Goal: Transaction & Acquisition: Purchase product/service

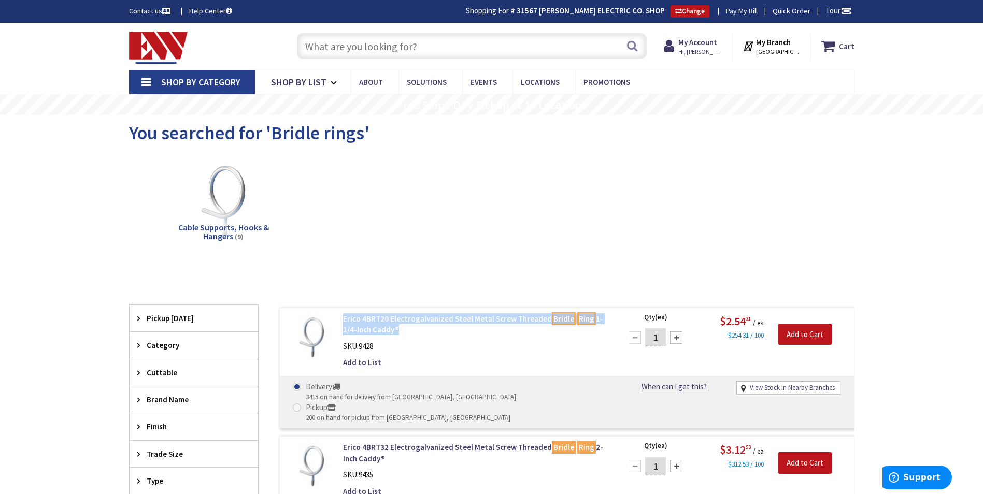
click at [331, 42] on input "text" at bounding box center [472, 46] width 350 height 26
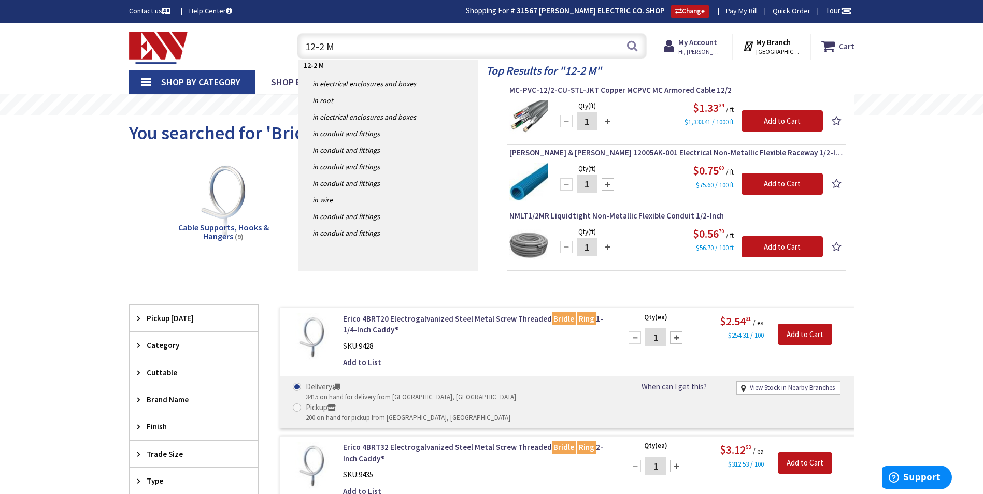
type input "12-2 MC"
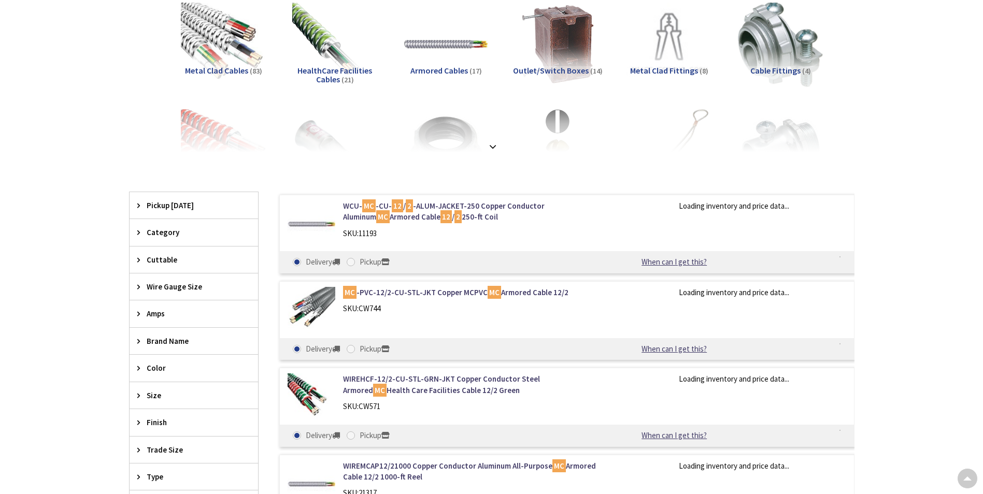
type input "CT-[GEOGRAPHIC_DATA], [GEOGRAPHIC_DATA]"
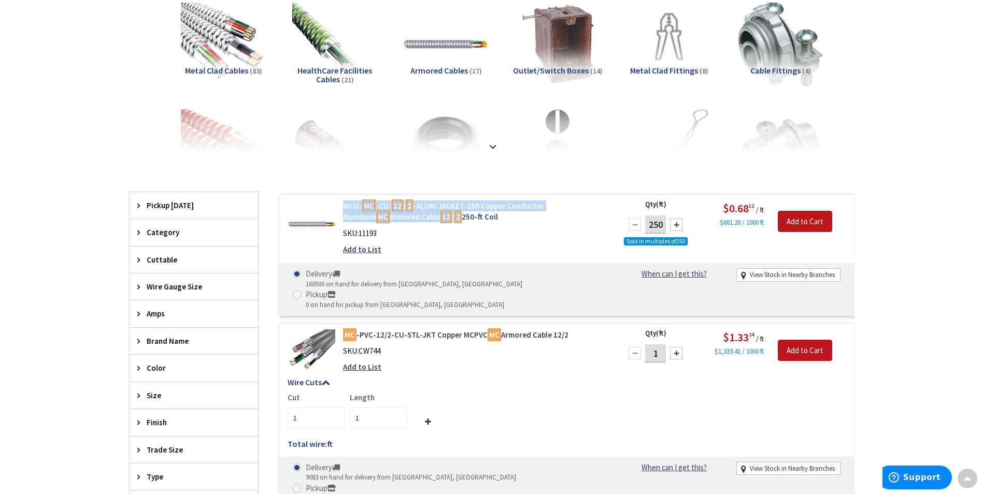
drag, startPoint x: 339, startPoint y: 204, endPoint x: 415, endPoint y: 216, distance: 77.1
click at [415, 216] on div "WCU- MC -CU- 12 / 2 -ALUM-JACKET-250 Copper Conductor Aluminum MC Armored Cable…" at bounding box center [474, 230] width 279 height 60
copy link "WCU- MC -CU- 12 / 2 -ALUM-JACKET-250 Copper Conductor Aluminum MC Armored Cable…"
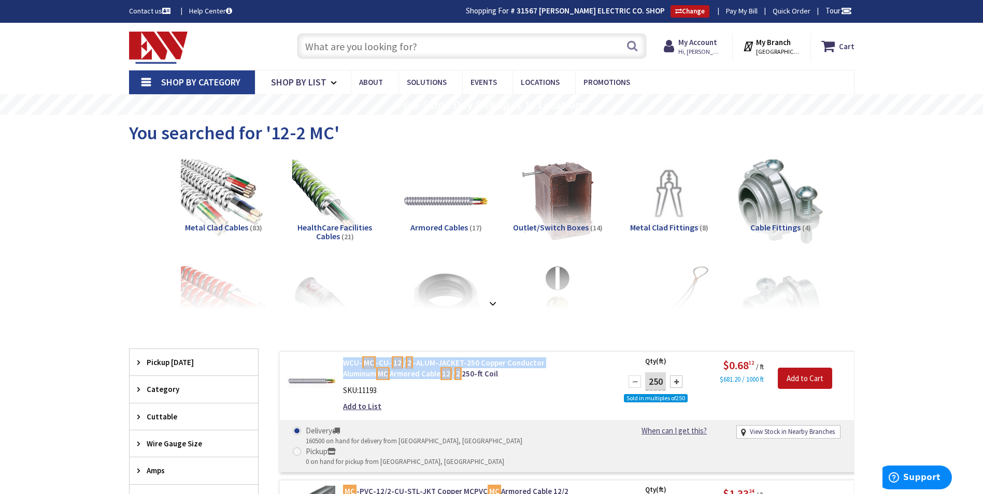
click at [322, 47] on input "text" at bounding box center [472, 46] width 350 height 26
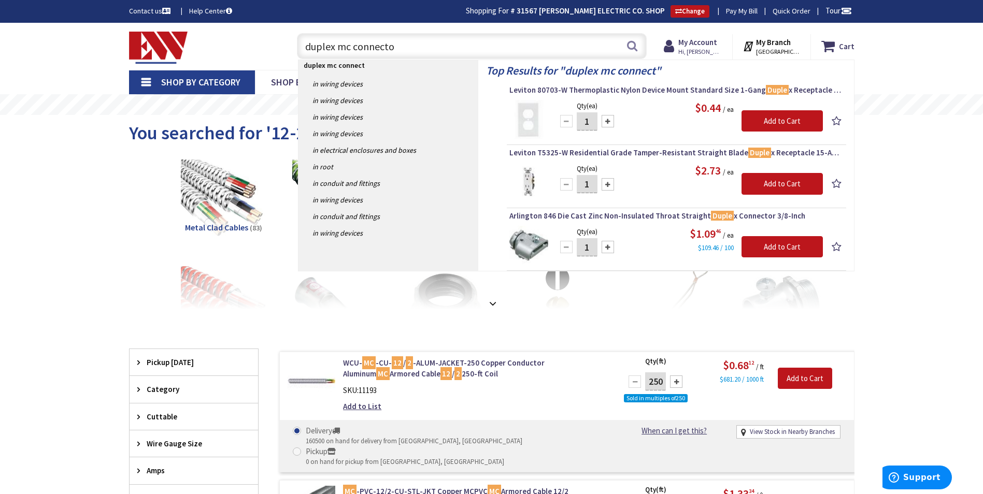
type input "duplex mc connector"
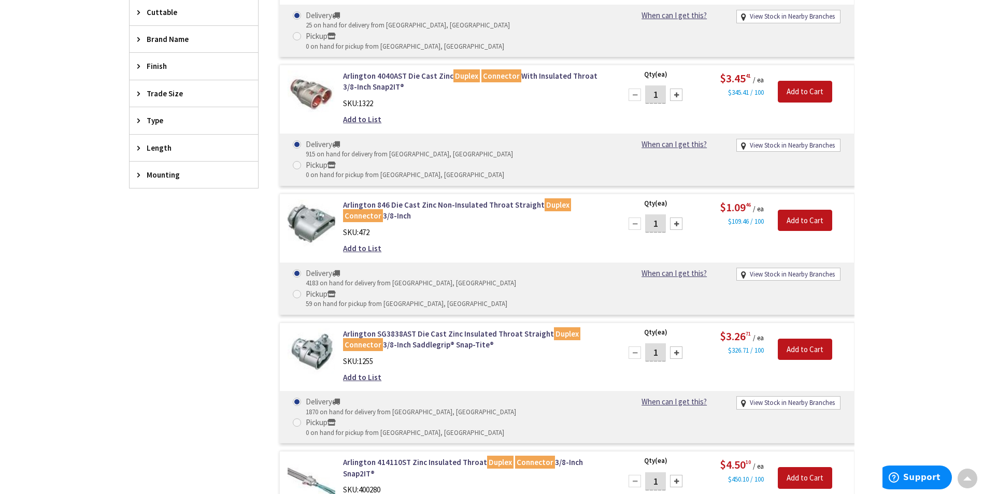
scroll to position [360, 0]
drag, startPoint x: 336, startPoint y: 159, endPoint x: 377, endPoint y: 178, distance: 44.5
click at [377, 200] on div "Arlington 846 Die Cast Zinc Non-Insulated Throat Straight Duplex Connector 3/8-…" at bounding box center [474, 230] width 279 height 60
copy link "Arlington 846 Die Cast Zinc Non-Insulated Throat Straight Duplex Connector 3/8-…"
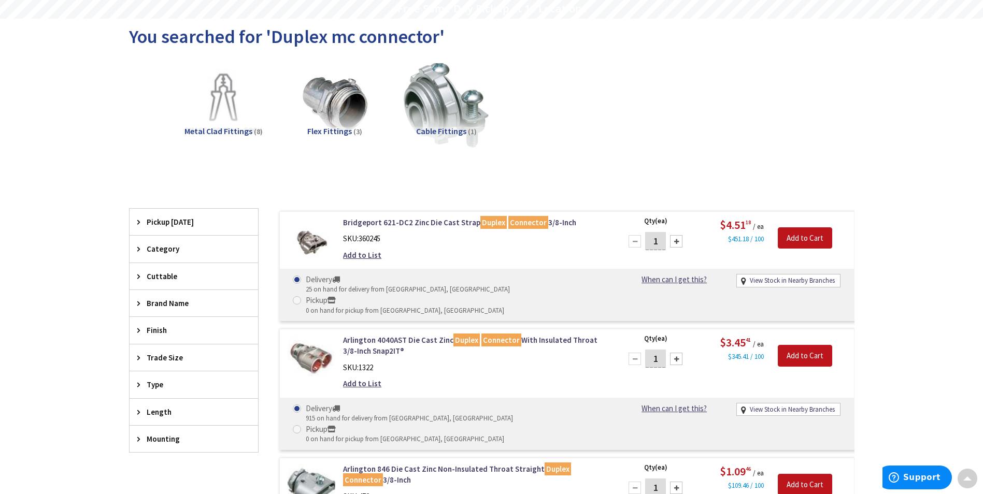
scroll to position [0, 0]
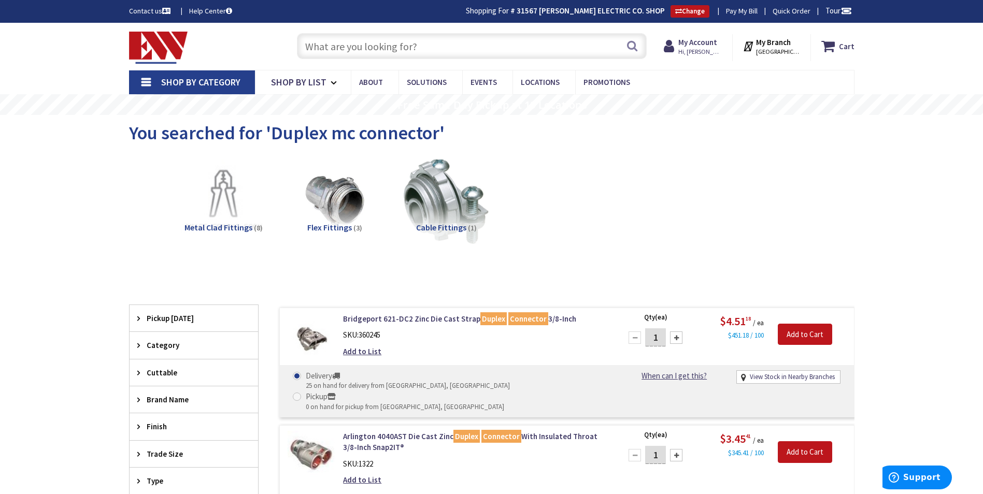
click at [345, 49] on input "text" at bounding box center [472, 46] width 350 height 26
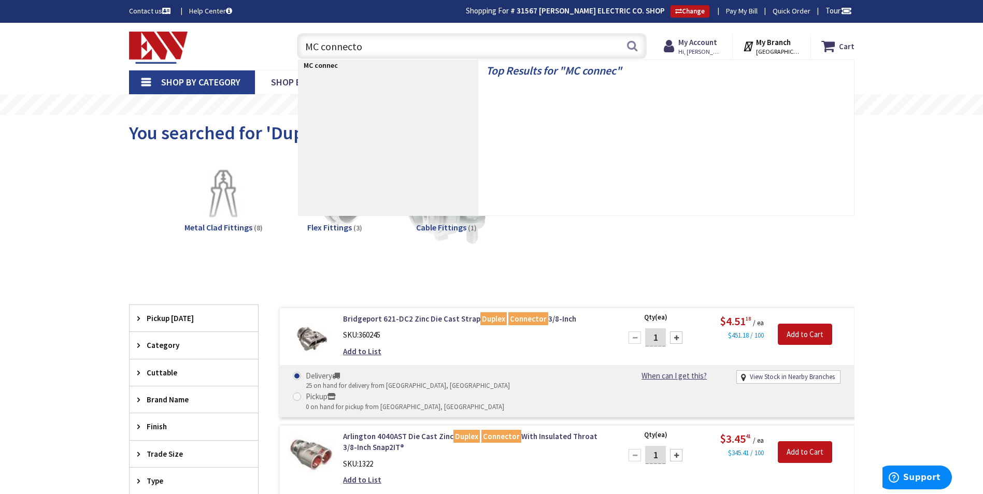
type input "MC connector"
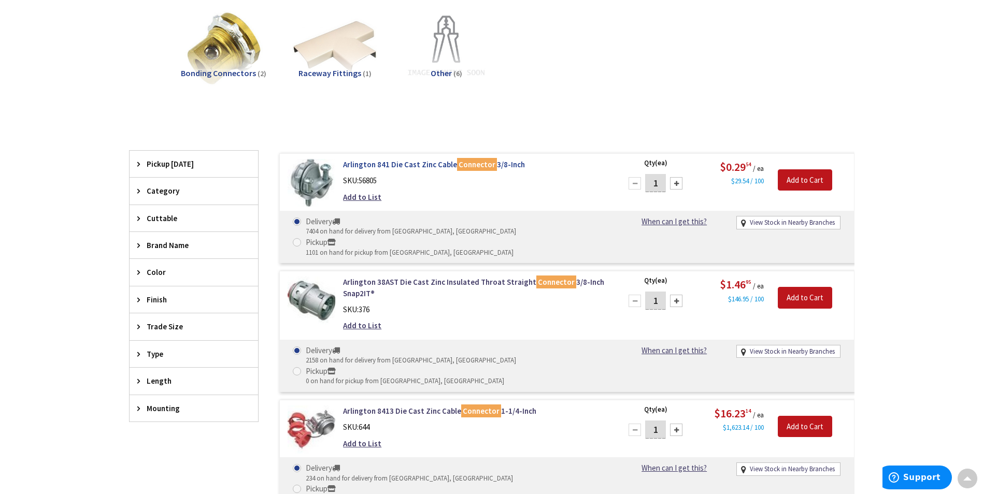
drag, startPoint x: 339, startPoint y: 163, endPoint x: 530, endPoint y: 160, distance: 191.2
click at [530, 160] on div "Arlington 841 Die Cast Zinc Cable Connector 3/8-Inch SKU: 56805 Add to List" at bounding box center [474, 183] width 279 height 49
copy link "Arlington 841 Die Cast Zinc Cable Connector 3/8-Inch"
